Goal: Find specific page/section: Find specific page/section

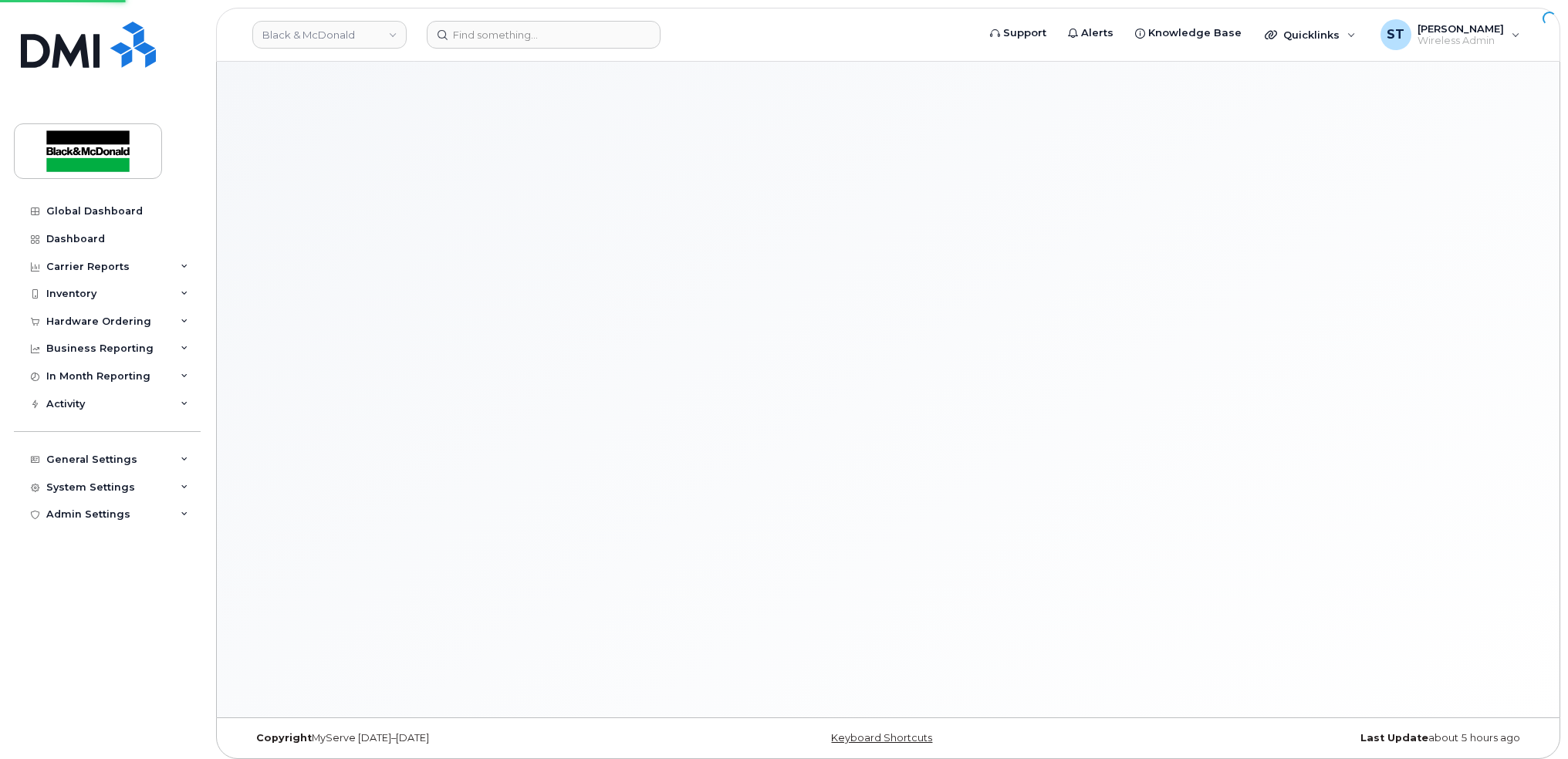
click at [484, 16] on header "Black & [PERSON_NAME] Support Alerts Knowledge Base Quicklinks Suspend / Cancel…" at bounding box center [888, 34] width 1345 height 54
click at [505, 38] on input at bounding box center [543, 34] width 234 height 28
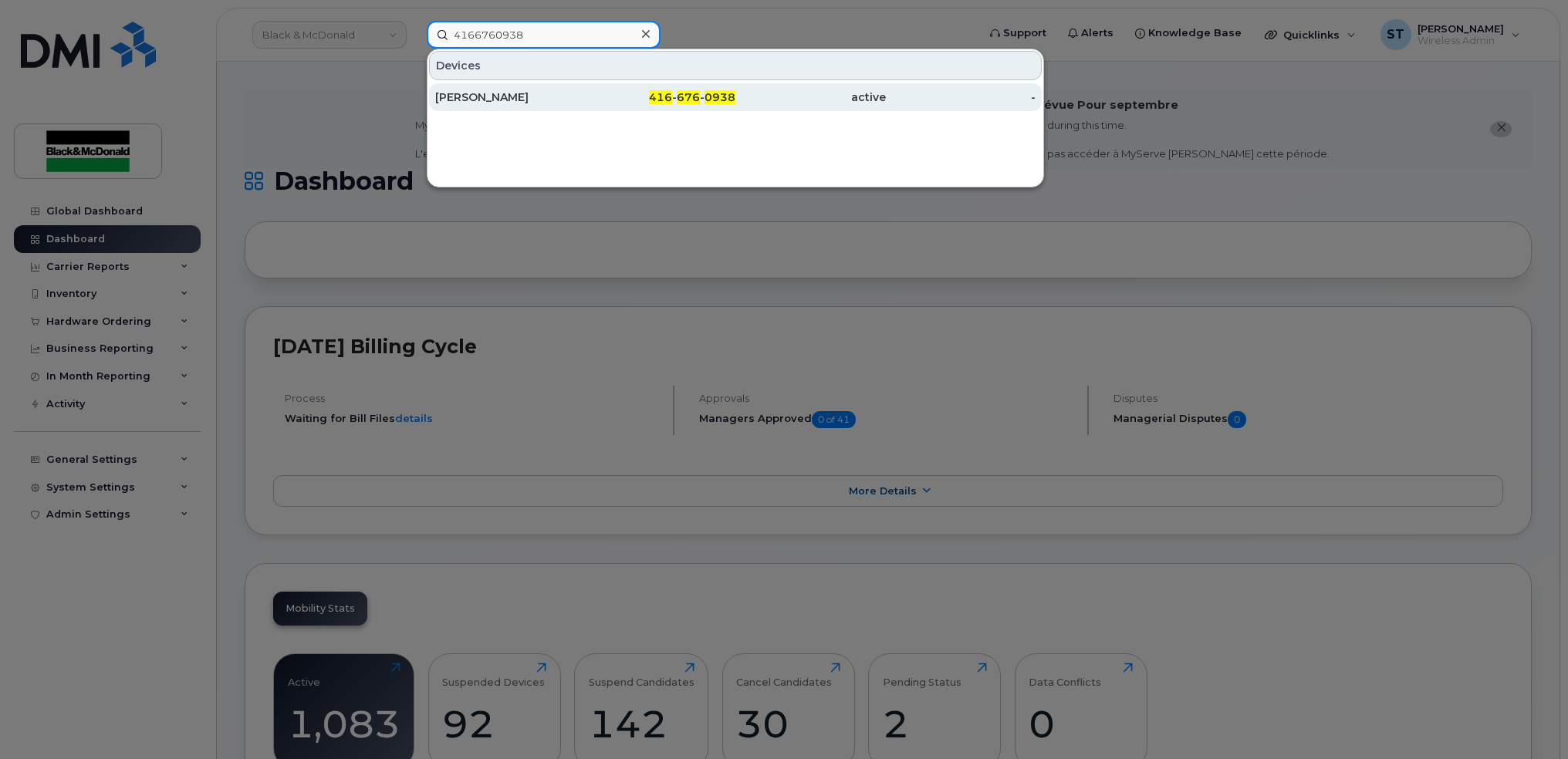
type input "4166760938"
click at [517, 93] on div "[PERSON_NAME]" at bounding box center [511, 97] width 151 height 15
